Goal: Information Seeking & Learning: Learn about a topic

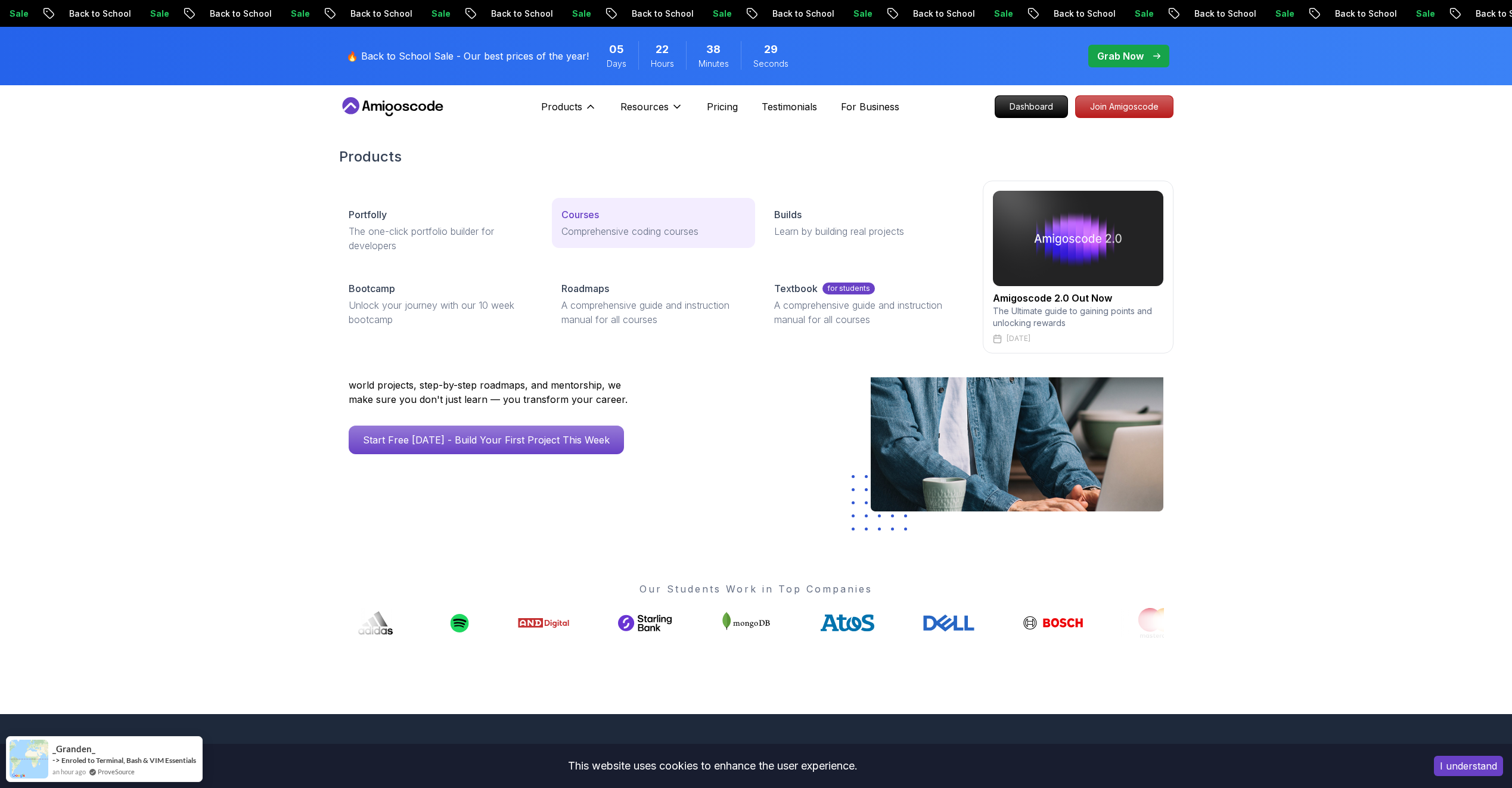
click at [591, 228] on p "Comprehensive coding courses" at bounding box center [653, 232] width 184 height 15
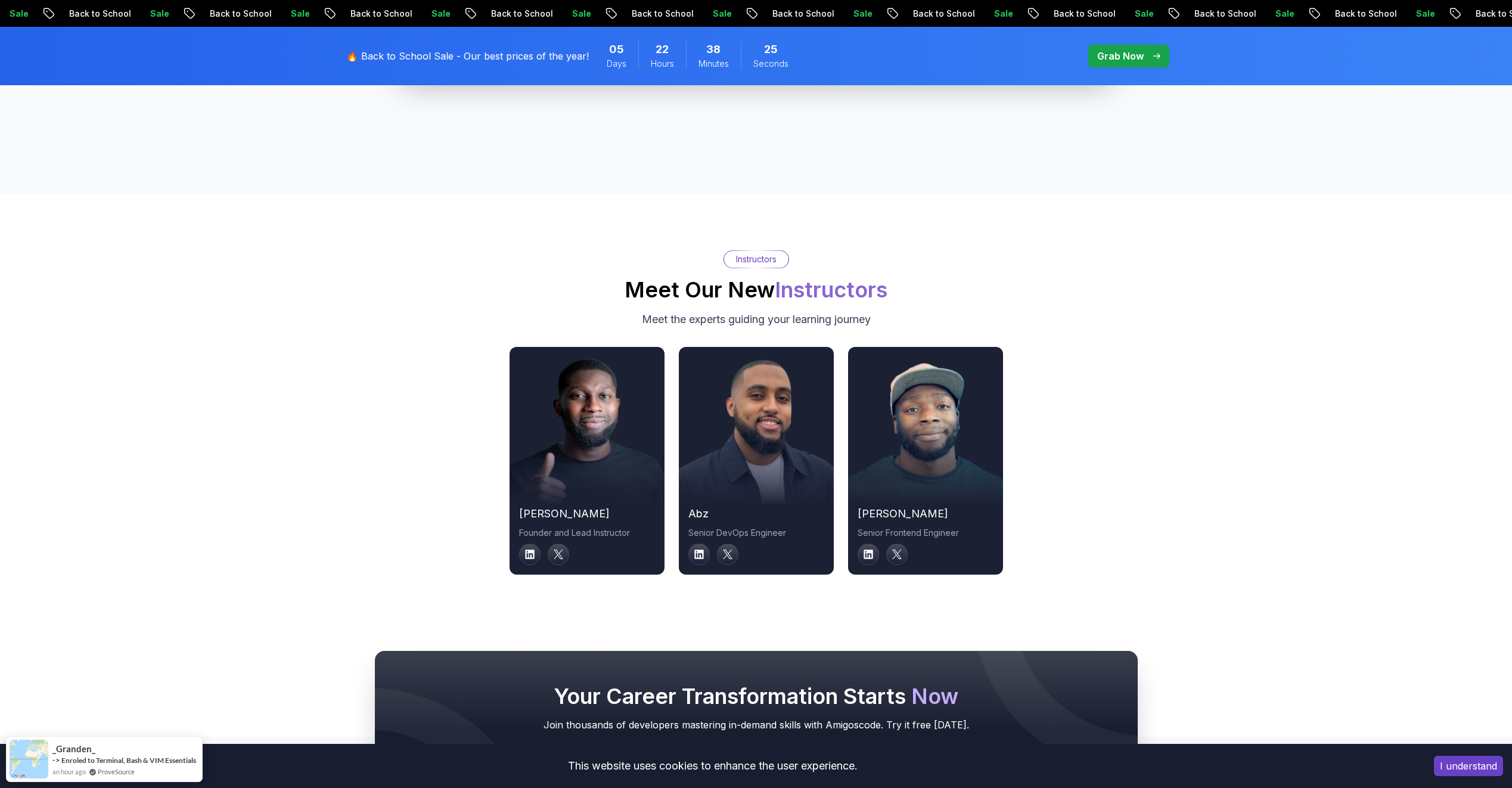
scroll to position [4290, 0]
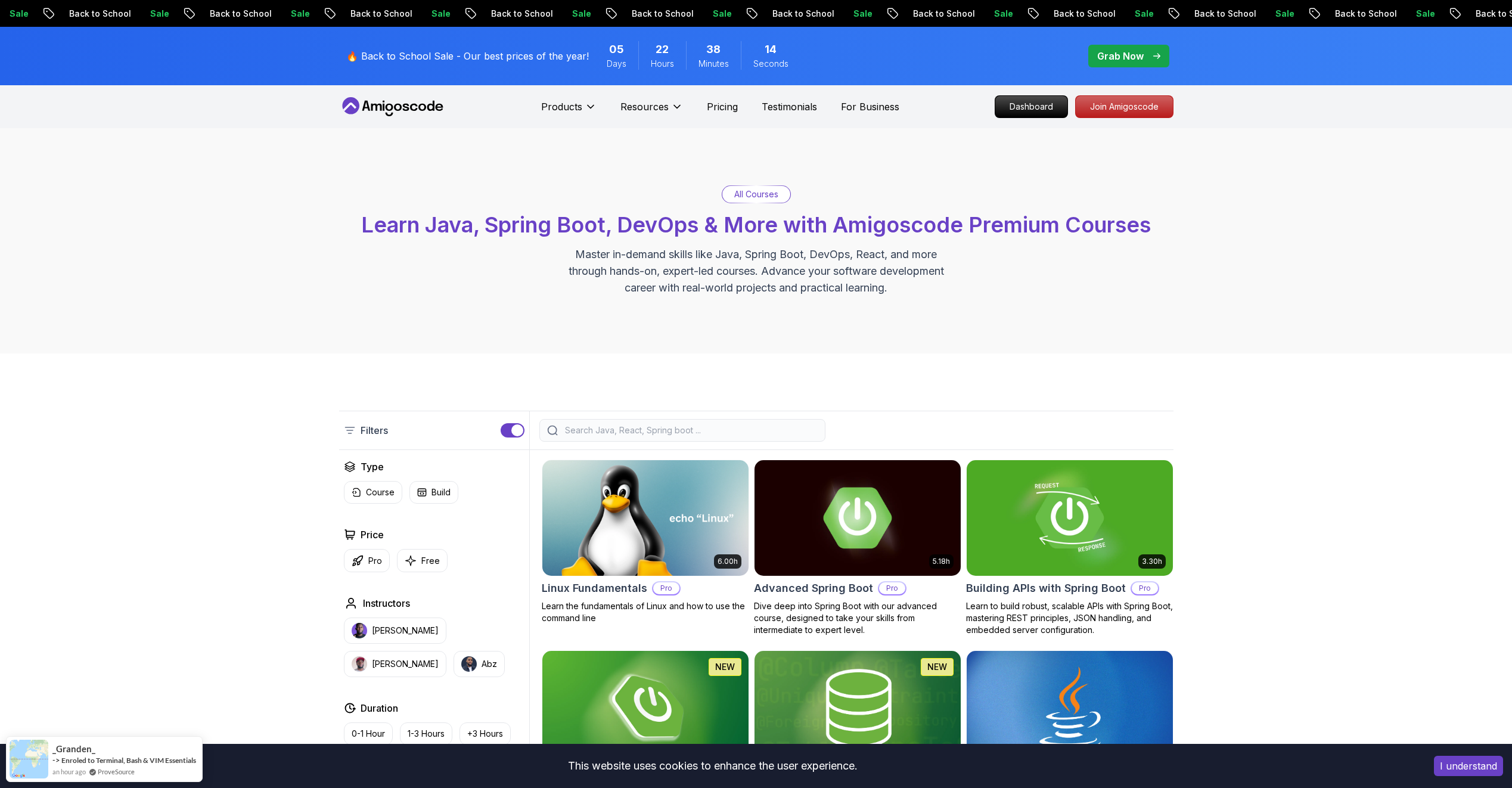
drag, startPoint x: 0, startPoint y: 0, endPoint x: 789, endPoint y: 431, distance: 899.0
click at [789, 431] on input "search" at bounding box center [690, 429] width 255 height 12
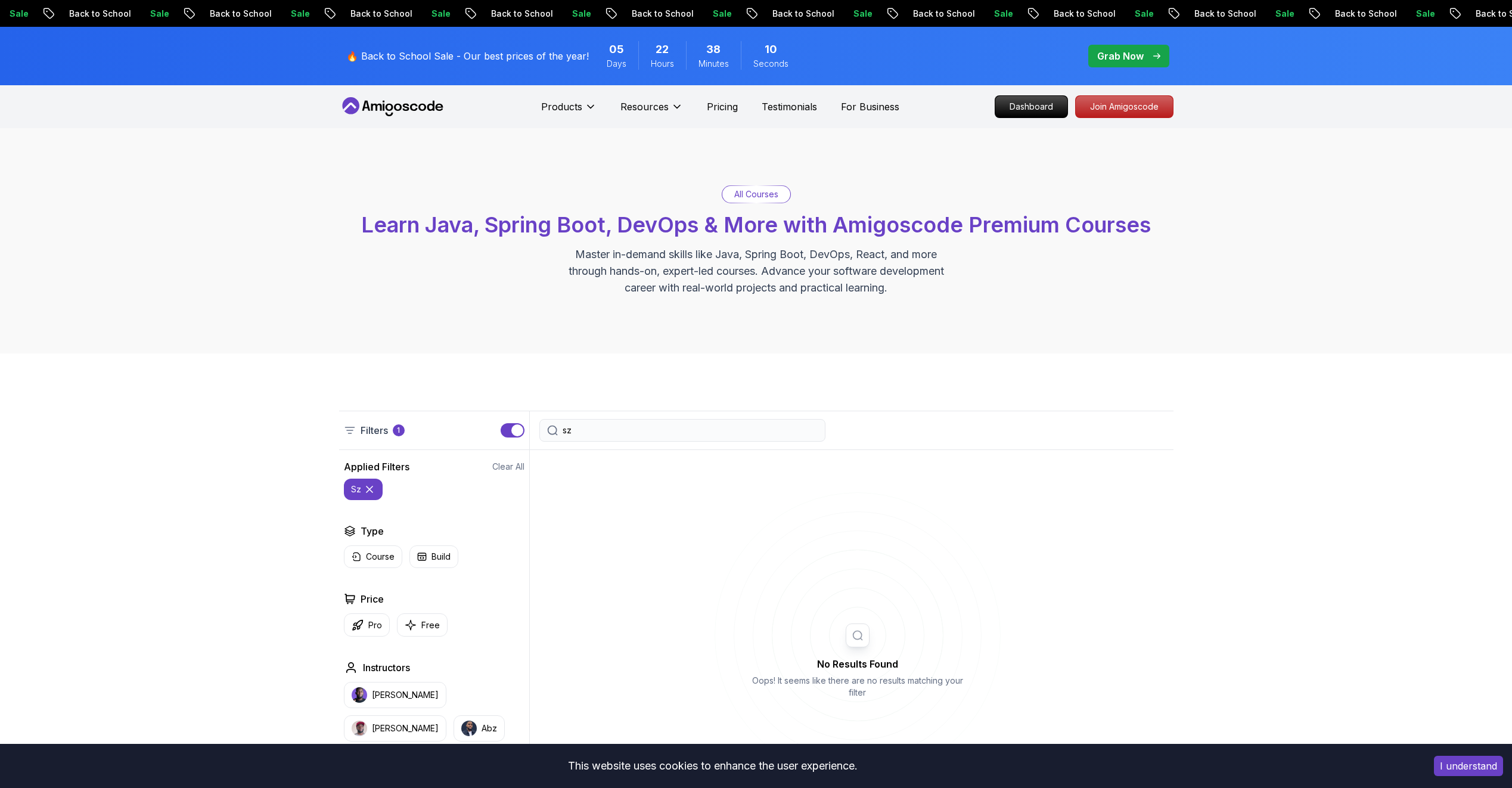
type input "s"
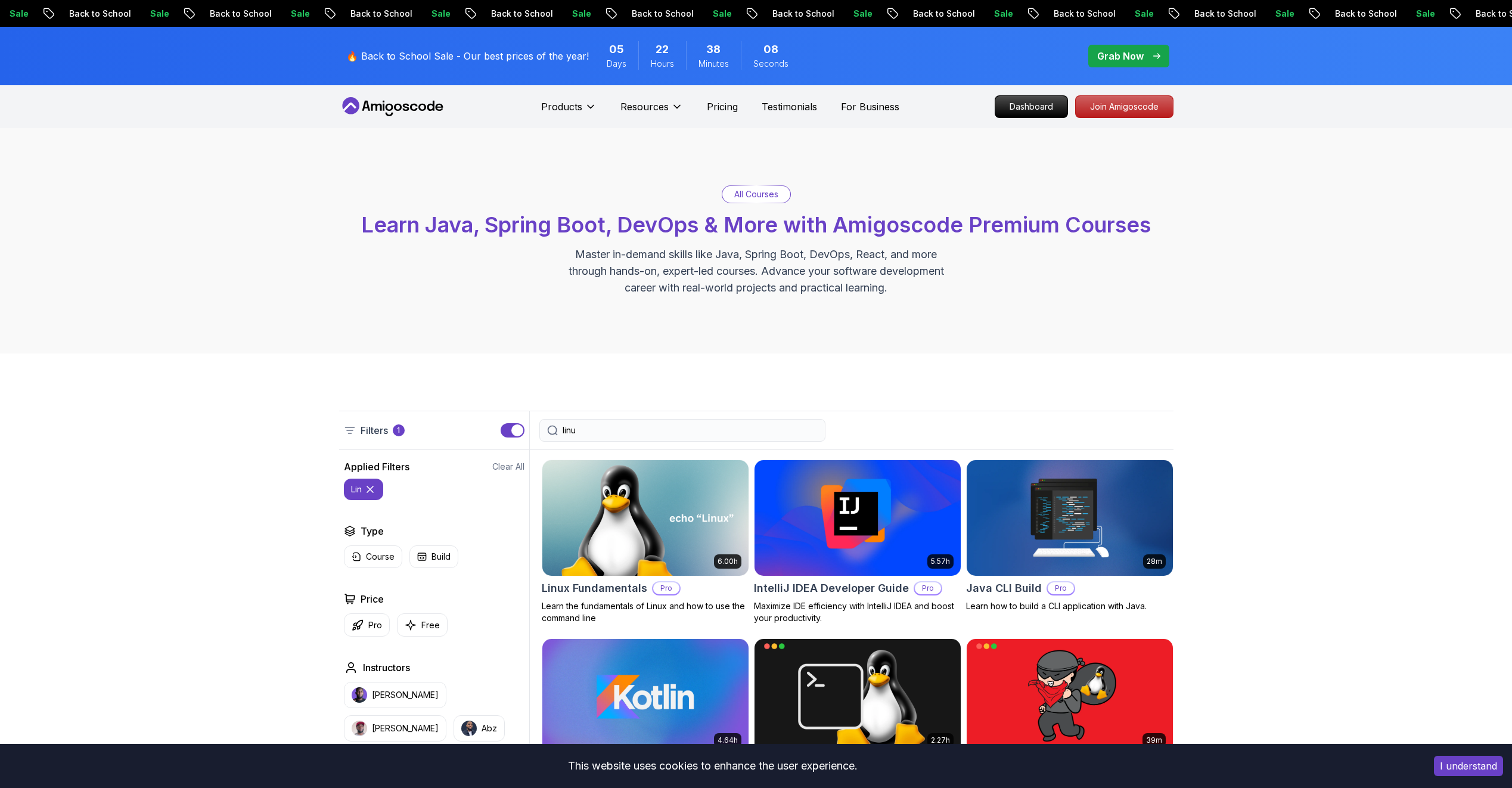
type input "linux"
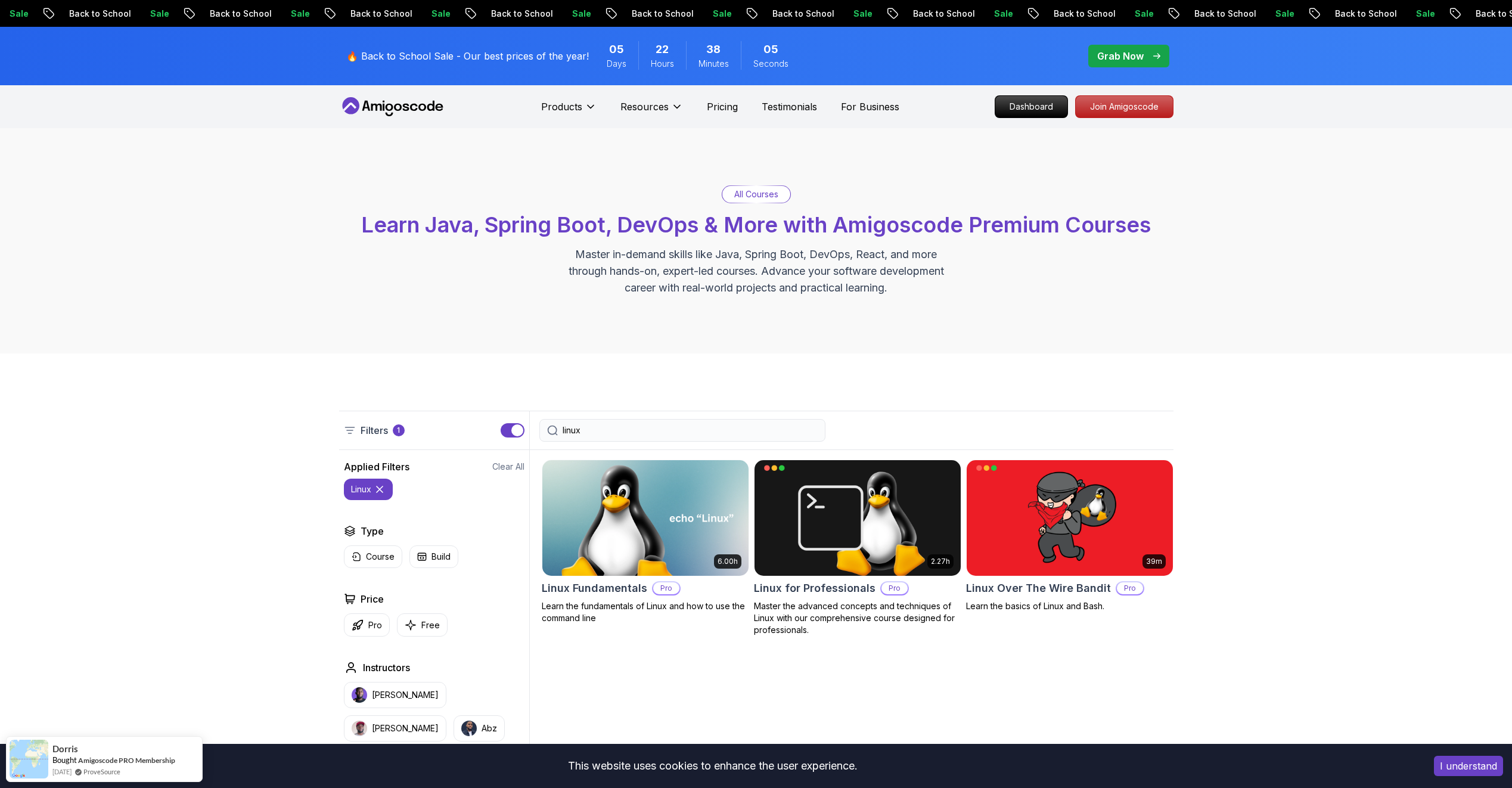
scroll to position [178, 0]
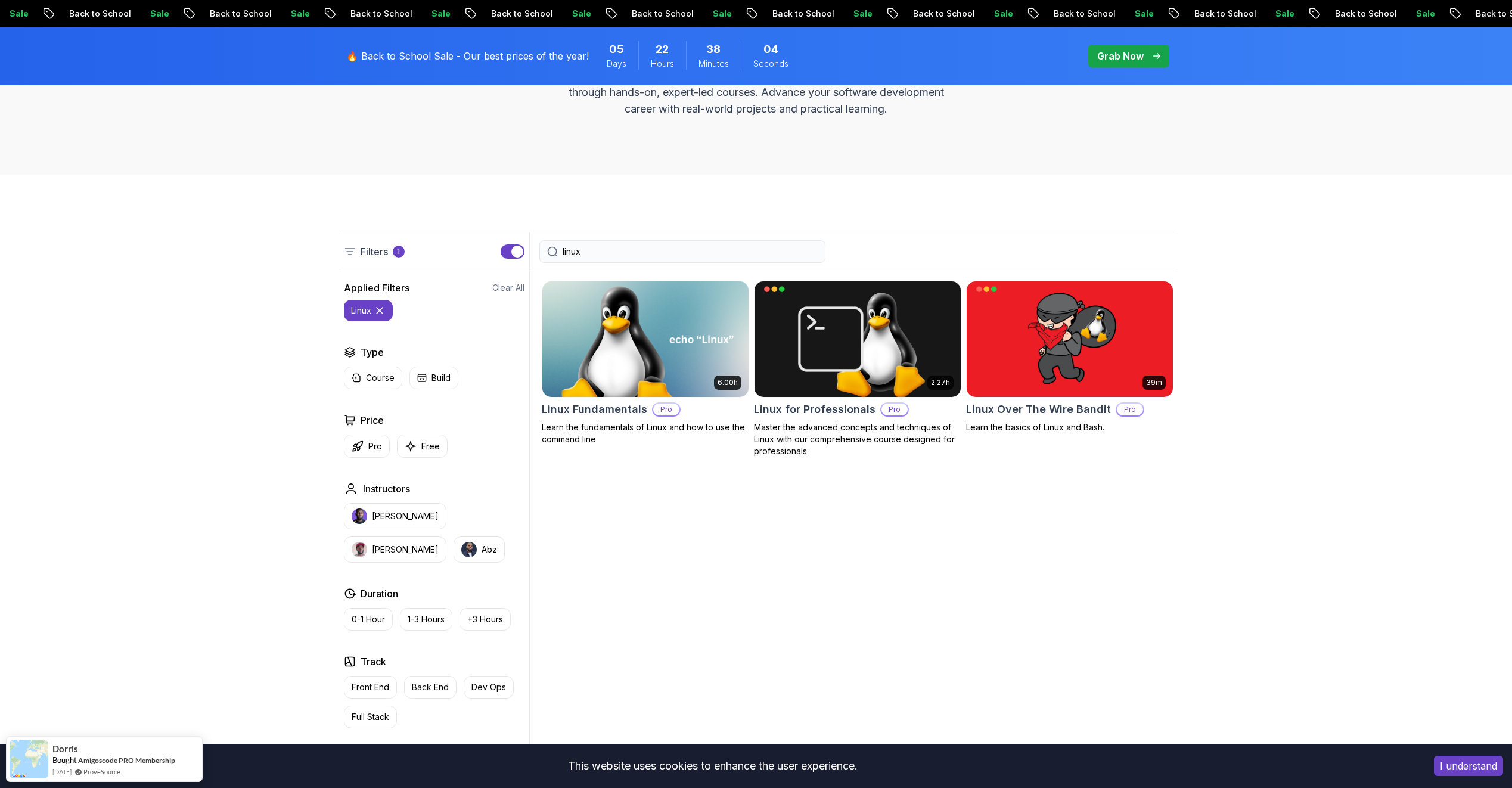
drag, startPoint x: 587, startPoint y: 249, endPoint x: 549, endPoint y: 250, distance: 38.0
click at [549, 250] on div "linux" at bounding box center [682, 251] width 286 height 23
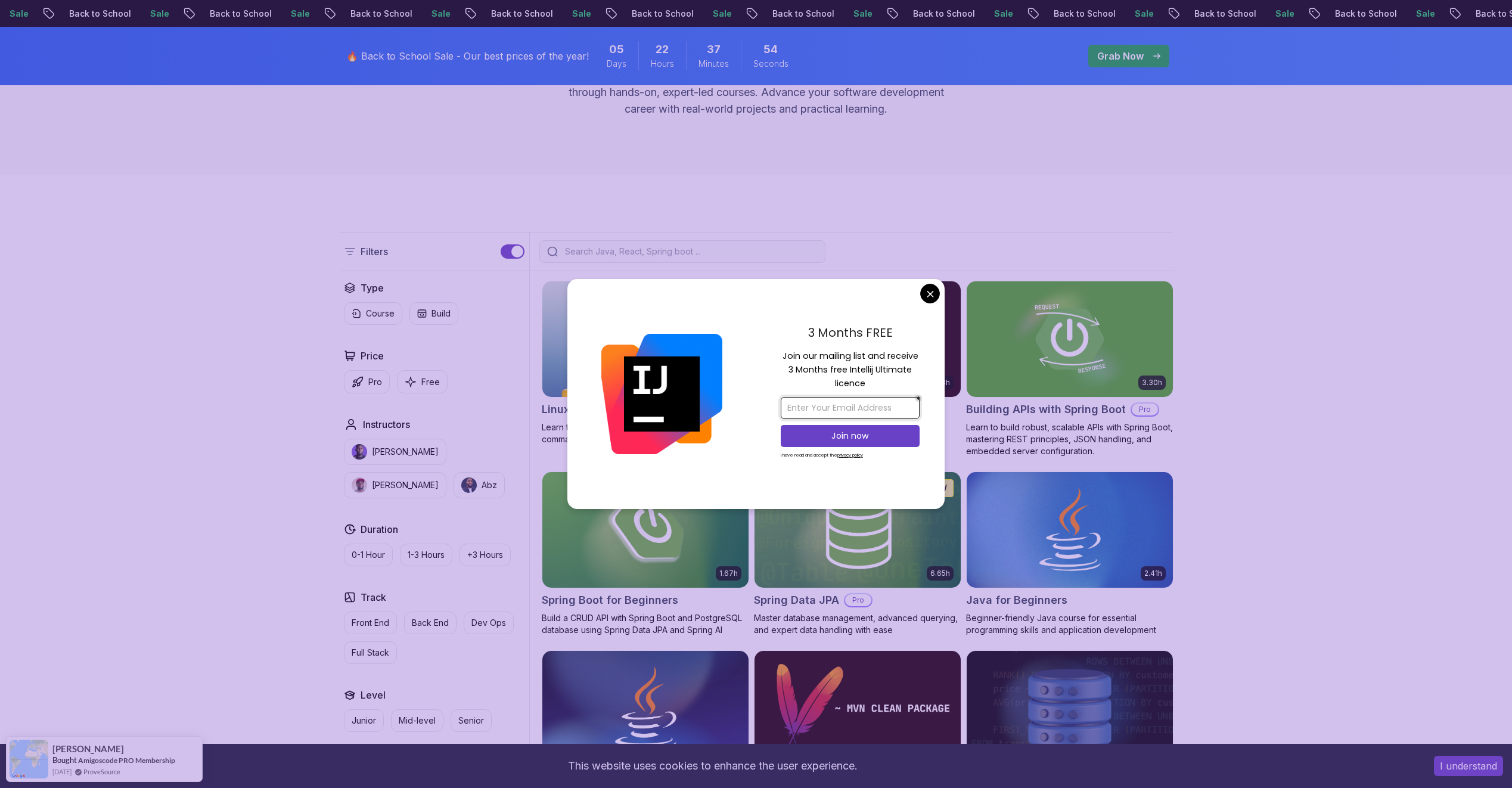
click at [865, 404] on input "email" at bounding box center [850, 408] width 139 height 22
click at [752, 375] on div at bounding box center [661, 394] width 189 height 230
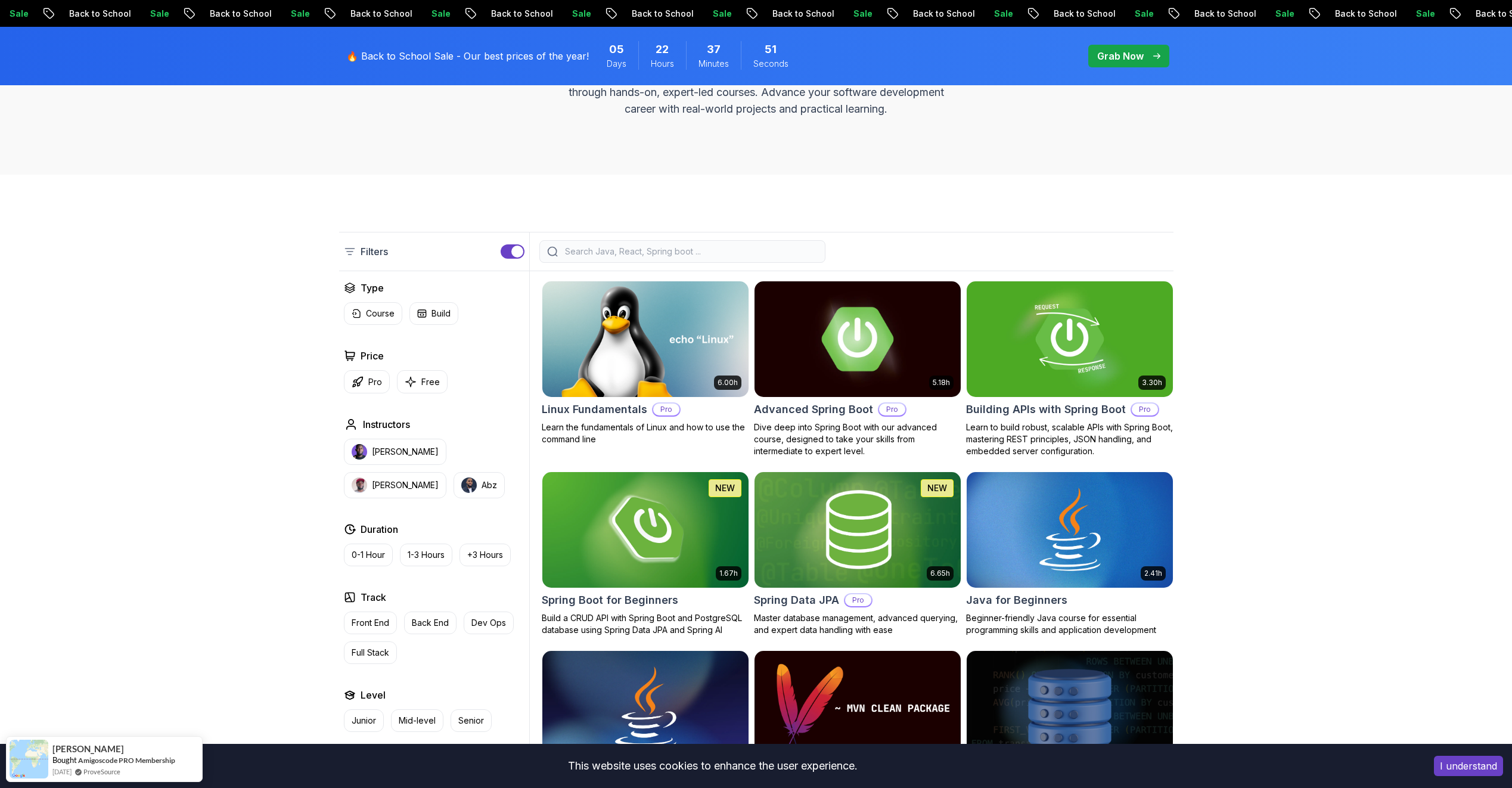
click at [507, 254] on button "button" at bounding box center [512, 252] width 24 height 15
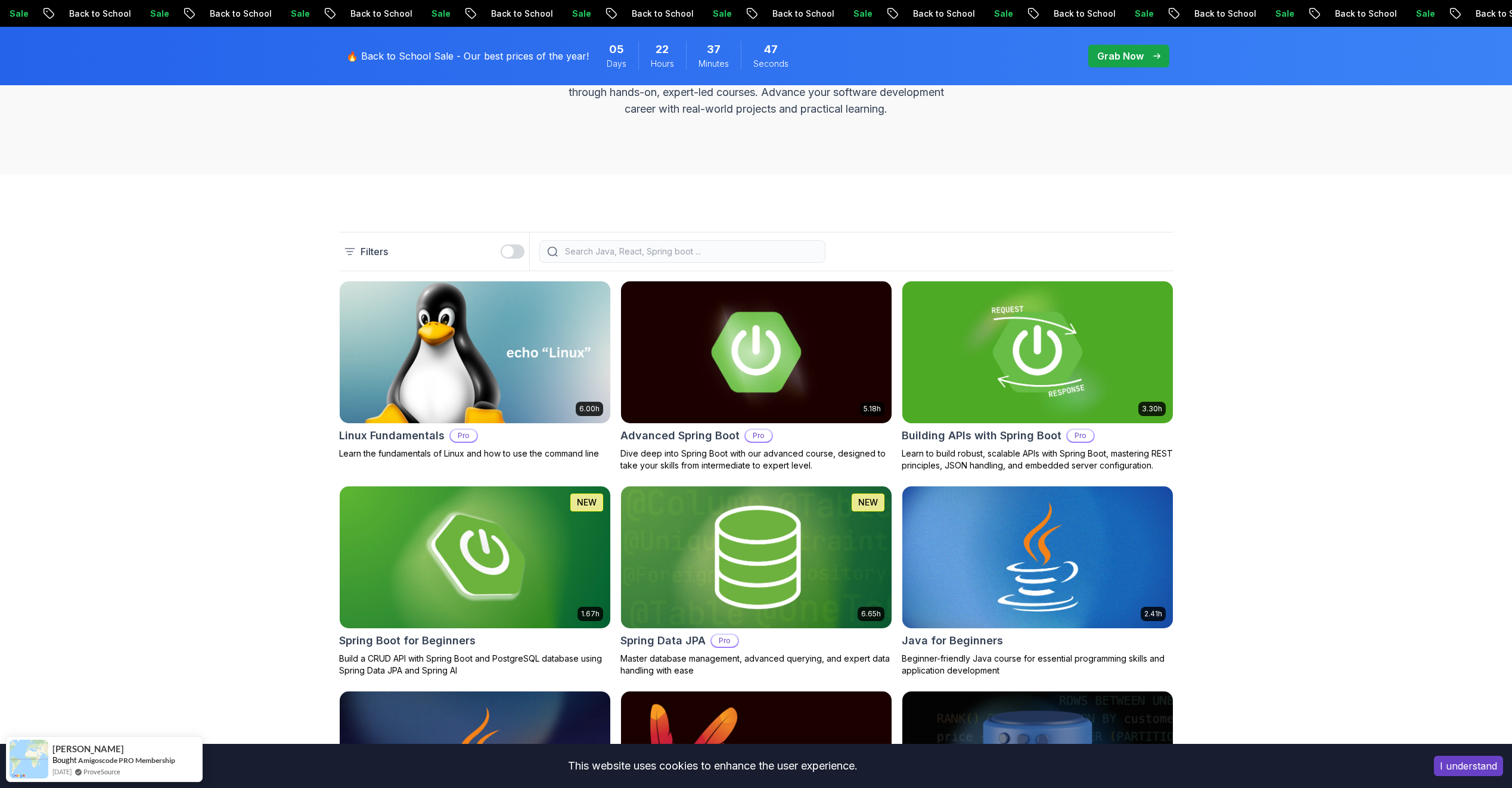
click at [661, 254] on input "search" at bounding box center [690, 251] width 255 height 12
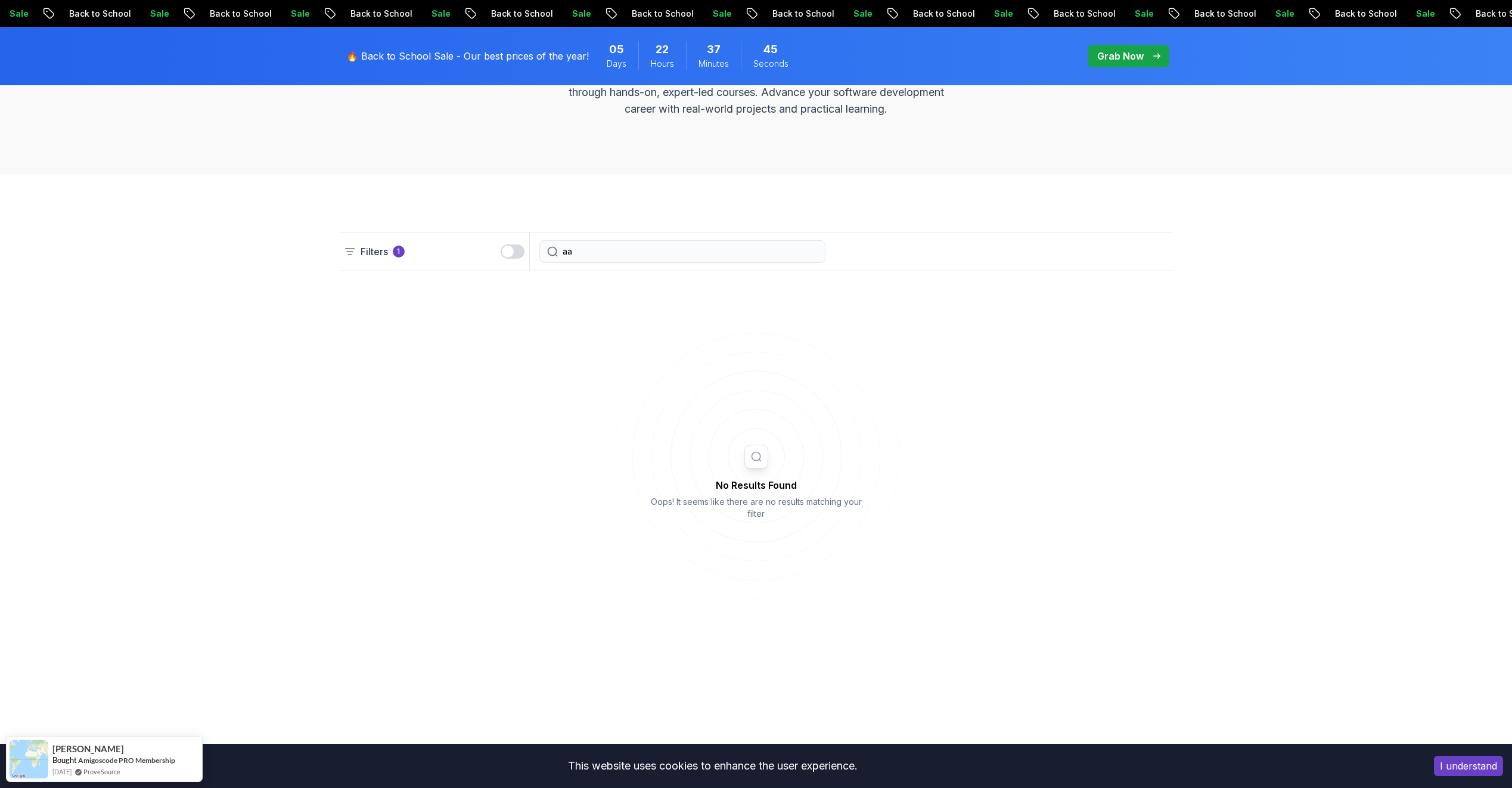
type input "a"
